Goal: Task Accomplishment & Management: Use online tool/utility

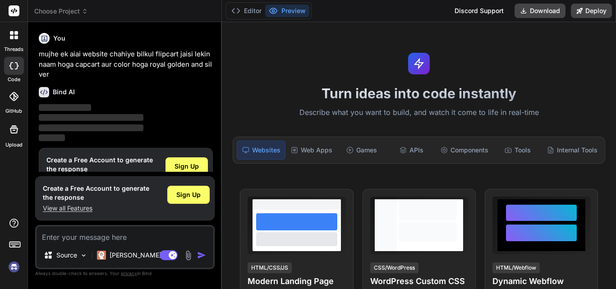
scroll to position [25, 0]
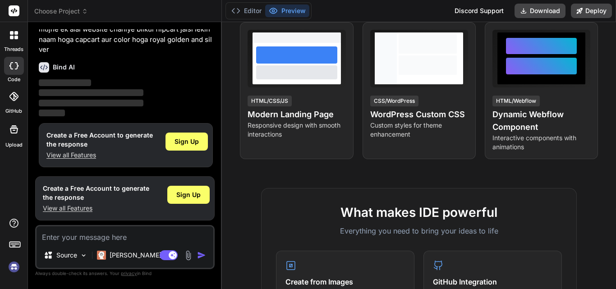
scroll to position [165, 0]
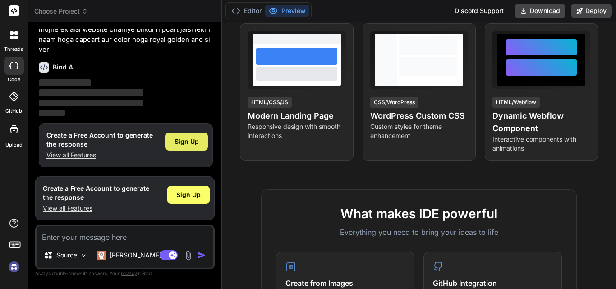
click at [192, 141] on span "Sign Up" at bounding box center [186, 141] width 24 height 9
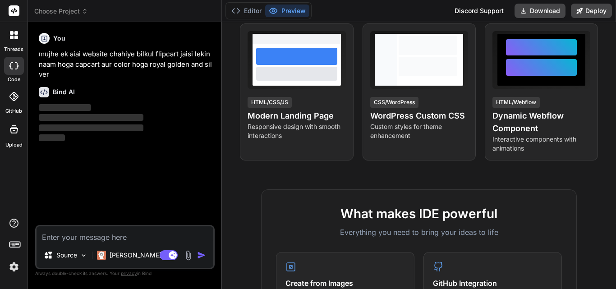
scroll to position [0, 0]
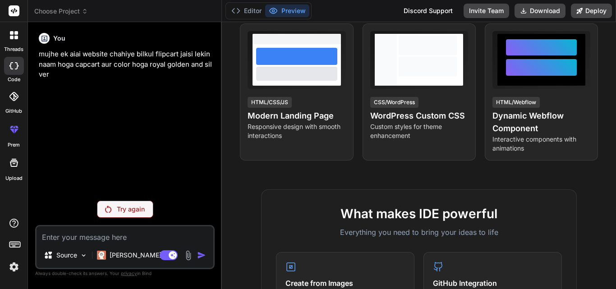
click at [124, 208] on p "Try again" at bounding box center [131, 209] width 28 height 9
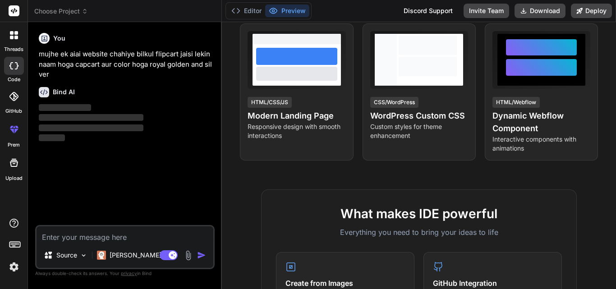
type textarea "x"
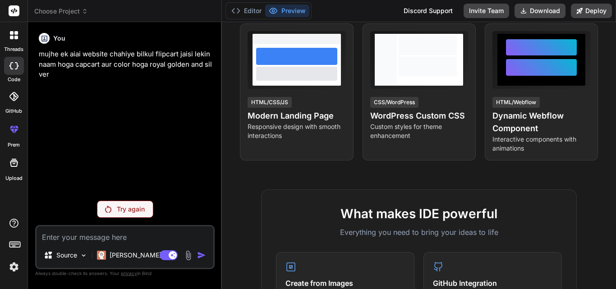
click at [95, 234] on textarea at bounding box center [125, 234] width 177 height 16
type textarea "b"
type textarea "x"
type textarea "bn"
type textarea "x"
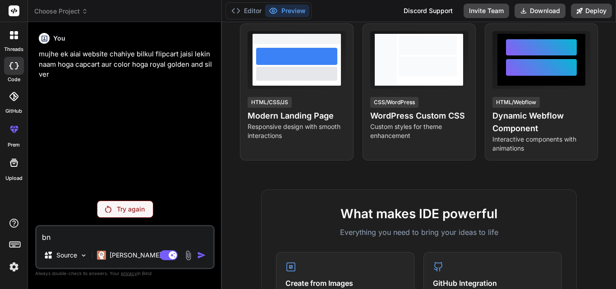
type textarea "bna"
type textarea "x"
type textarea "bna"
type textarea "x"
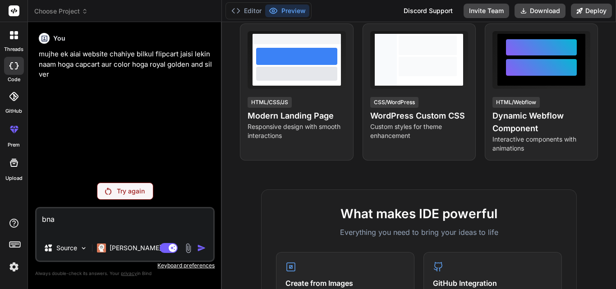
type textarea "bna"
click at [66, 220] on textarea "bna" at bounding box center [125, 221] width 177 height 27
click at [12, 68] on icon at bounding box center [13, 65] width 9 height 7
click at [11, 64] on icon at bounding box center [11, 65] width 4 height 7
click at [10, 125] on icon at bounding box center [14, 129] width 11 height 11
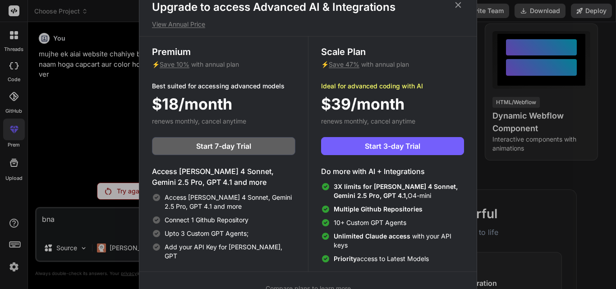
click at [12, 67] on div "Upgrade to access Advanced AI & Integrations View Annual Price Premium ⚡ Save 1…" at bounding box center [308, 144] width 616 height 289
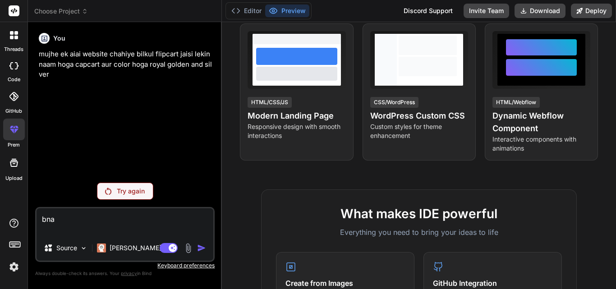
click at [12, 37] on icon at bounding box center [12, 38] width 4 height 4
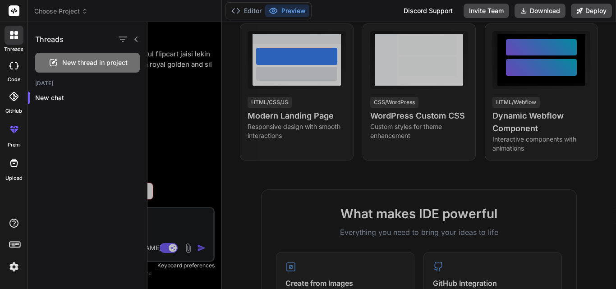
click at [88, 62] on span "New thread in project" at bounding box center [94, 62] width 65 height 9
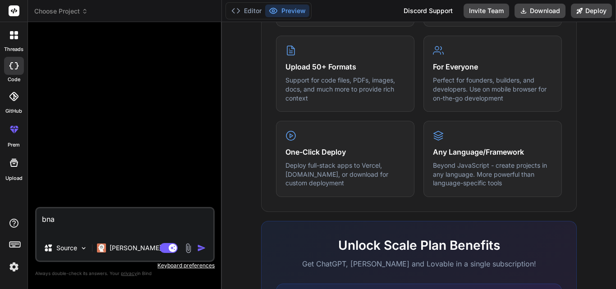
scroll to position [481, 0]
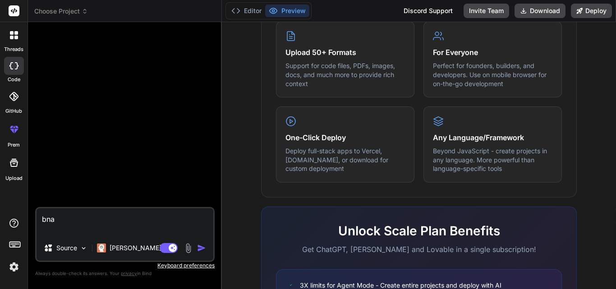
click at [81, 221] on textarea "bna" at bounding box center [125, 221] width 177 height 27
type textarea "x"
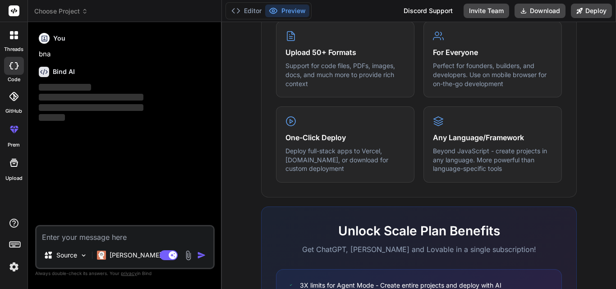
type textarea "x"
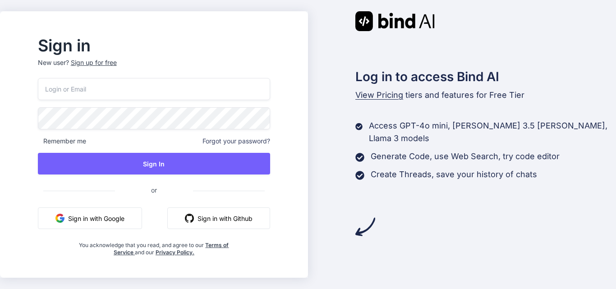
click at [119, 219] on button "Sign in with Google" at bounding box center [90, 218] width 104 height 22
click at [124, 220] on button "Sign in with Google" at bounding box center [90, 218] width 104 height 22
